Goal: Check status

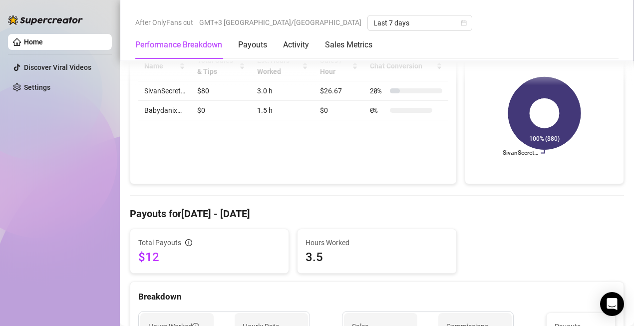
scroll to position [161, 0]
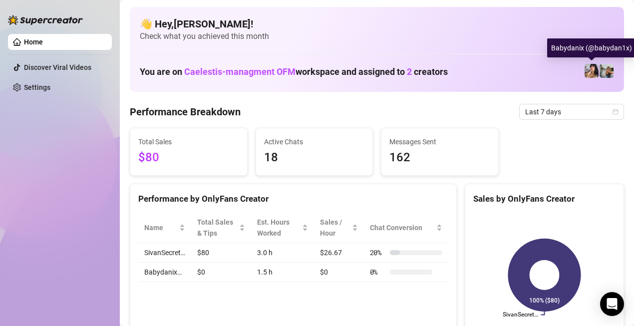
click at [603, 70] on img at bounding box center [607, 71] width 14 height 14
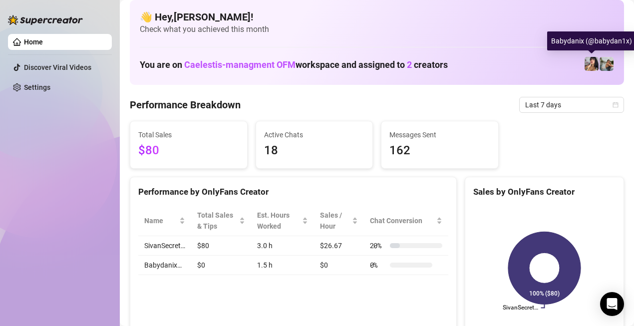
click at [588, 63] on img at bounding box center [592, 64] width 14 height 14
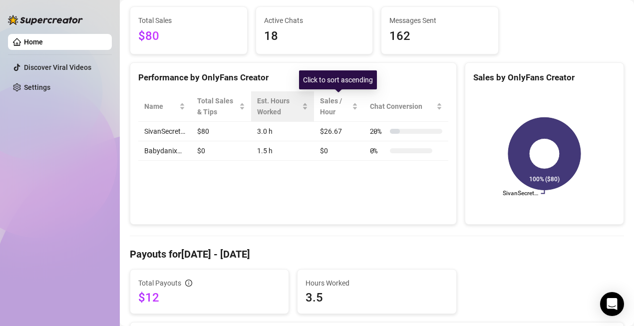
scroll to position [122, 0]
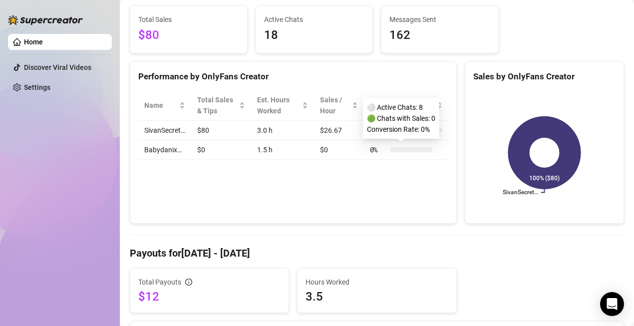
click at [376, 148] on span "0 %" at bounding box center [378, 149] width 16 height 11
click at [388, 202] on div "Performance by OnlyFans Creator Name Total Sales & Tips Est. Hours Worked Sales…" at bounding box center [293, 142] width 327 height 163
